Goal: Navigation & Orientation: Find specific page/section

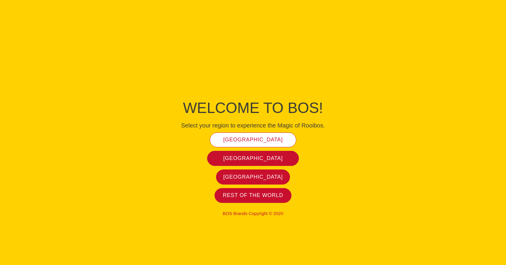
click at [236, 140] on span "[GEOGRAPHIC_DATA]" at bounding box center [252, 139] width 59 height 7
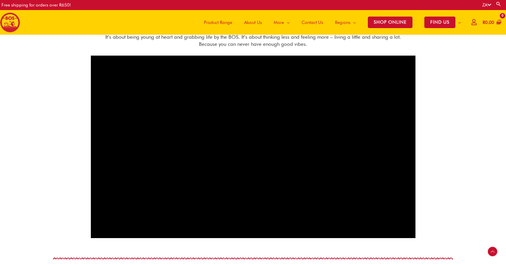
scroll to position [338, 0]
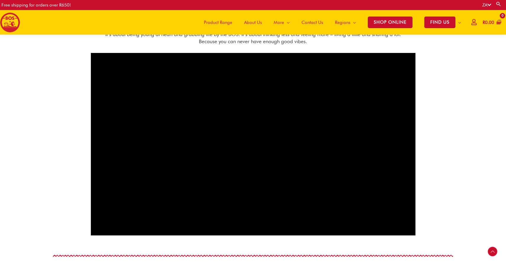
click at [212, 21] on span "Product Range" at bounding box center [218, 23] width 28 height 18
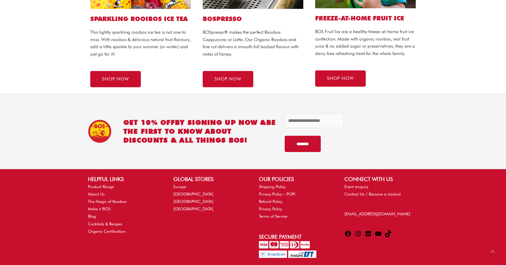
scroll to position [429, 0]
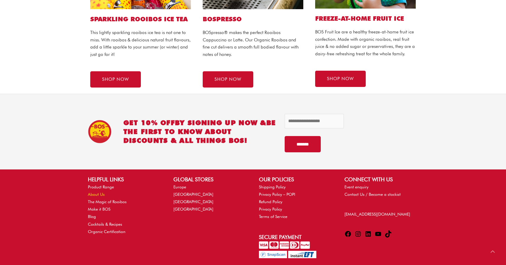
click at [101, 194] on link "About Us" at bounding box center [96, 194] width 17 height 5
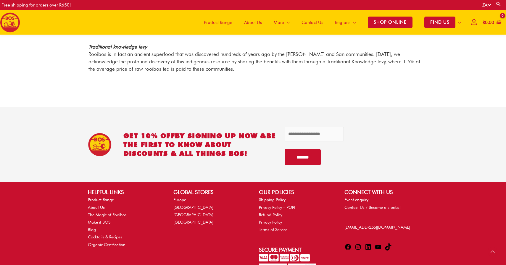
scroll to position [695, 0]
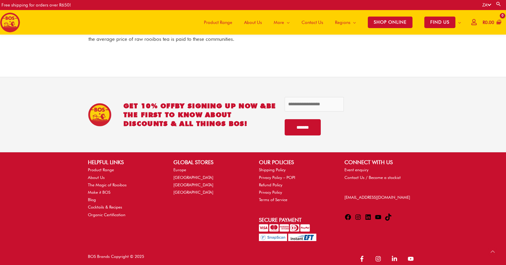
click at [308, 24] on span "Contact Us" at bounding box center [312, 23] width 22 height 18
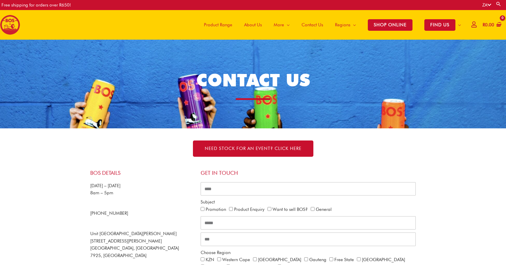
click at [11, 21] on img at bounding box center [10, 25] width 20 height 20
